Goal: Register for event/course

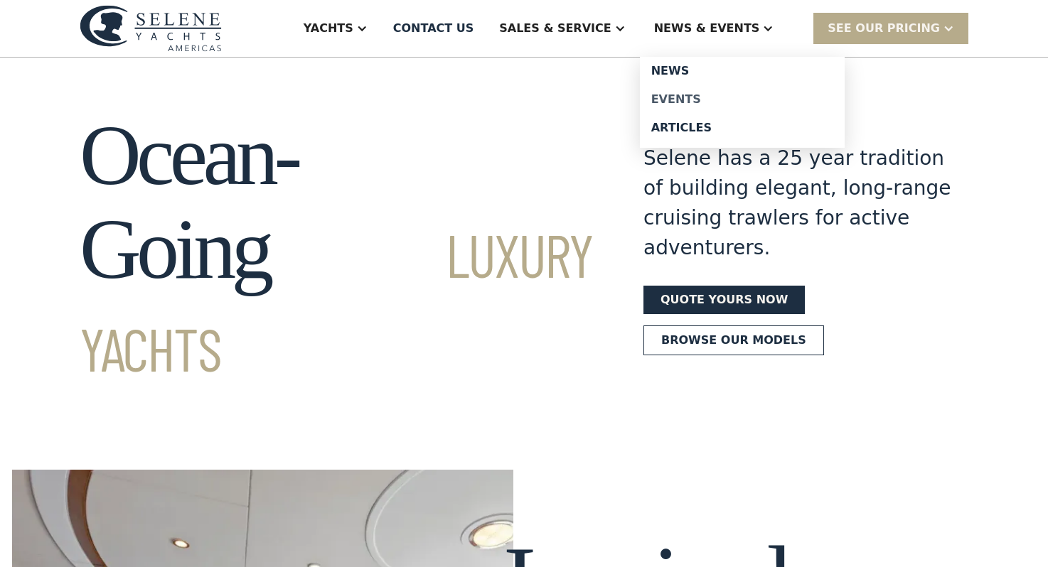
click at [703, 94] on div "Events" at bounding box center [742, 99] width 182 height 11
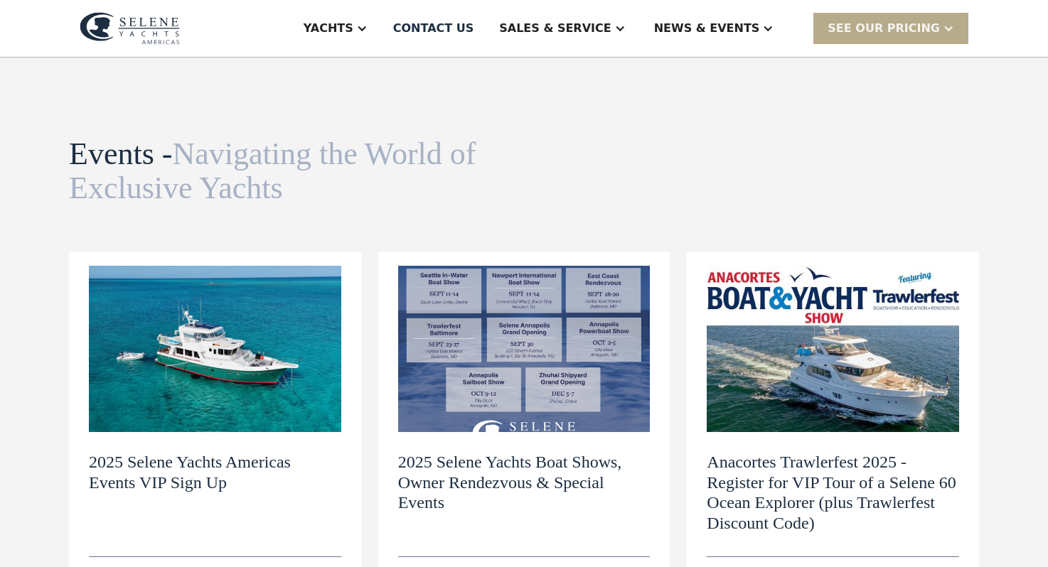
click at [225, 379] on img at bounding box center [215, 349] width 252 height 166
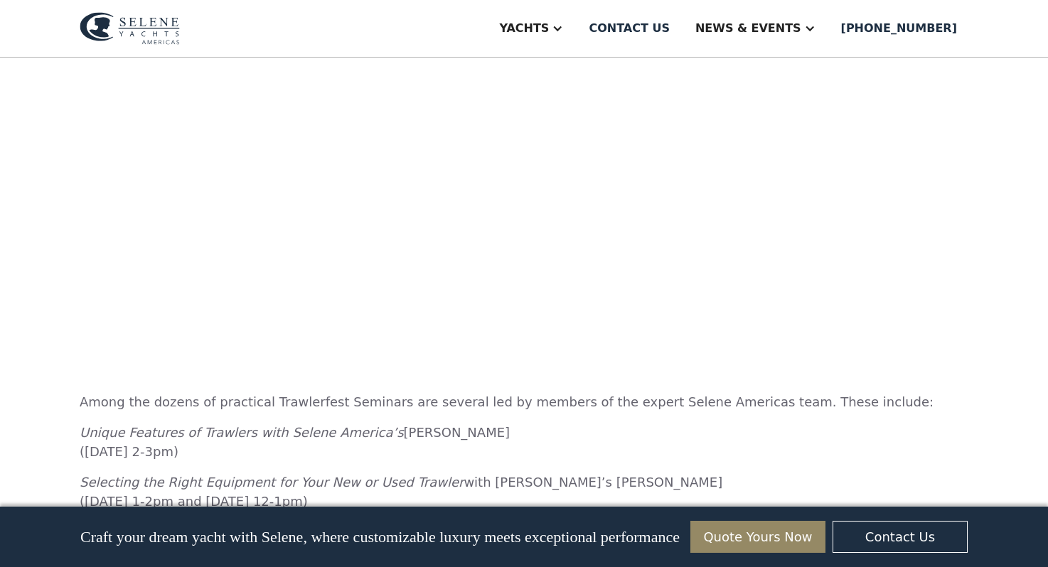
scroll to position [4049, 0]
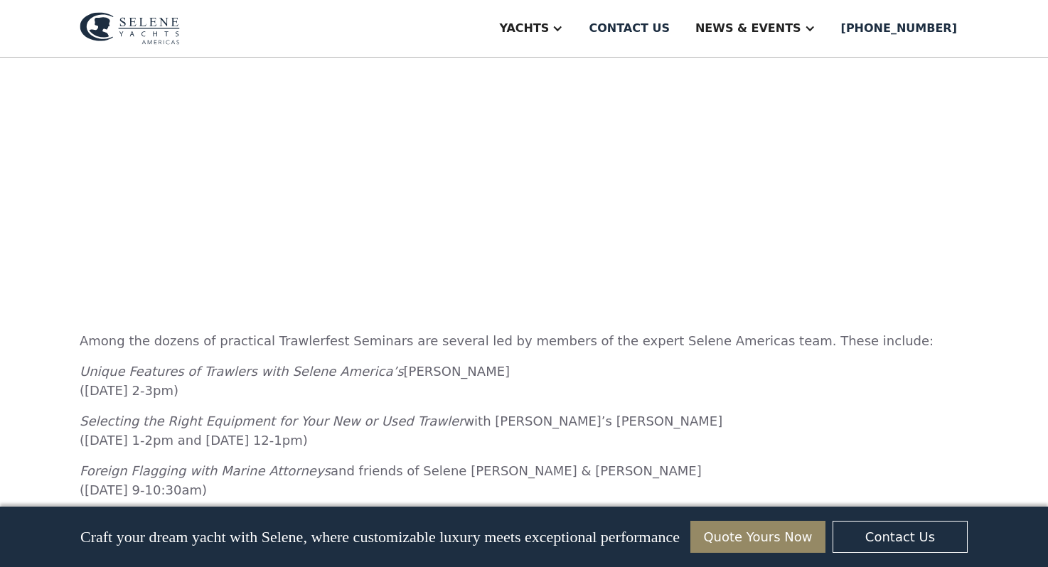
click at [656, 461] on p "‍ Foreign Flagging with Marine Attorneys and friends of Selene Todd Lochner & G…" at bounding box center [524, 499] width 889 height 77
drag, startPoint x: 655, startPoint y: 371, endPoint x: 73, endPoint y: 380, distance: 582.2
click at [73, 380] on div "2025 Selene Yachts Americas Events VIP Sign up and discount codes. Come aboard …" at bounding box center [524, 337] width 1048 height 8658
